Goal: Task Accomplishment & Management: Manage account settings

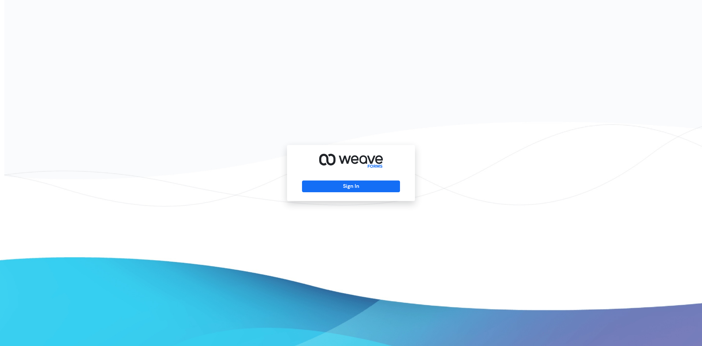
click at [388, 192] on div "Sign In" at bounding box center [351, 173] width 128 height 56
click at [388, 189] on button "Sign In" at bounding box center [351, 186] width 98 height 12
